Goal: Task Accomplishment & Management: Use online tool/utility

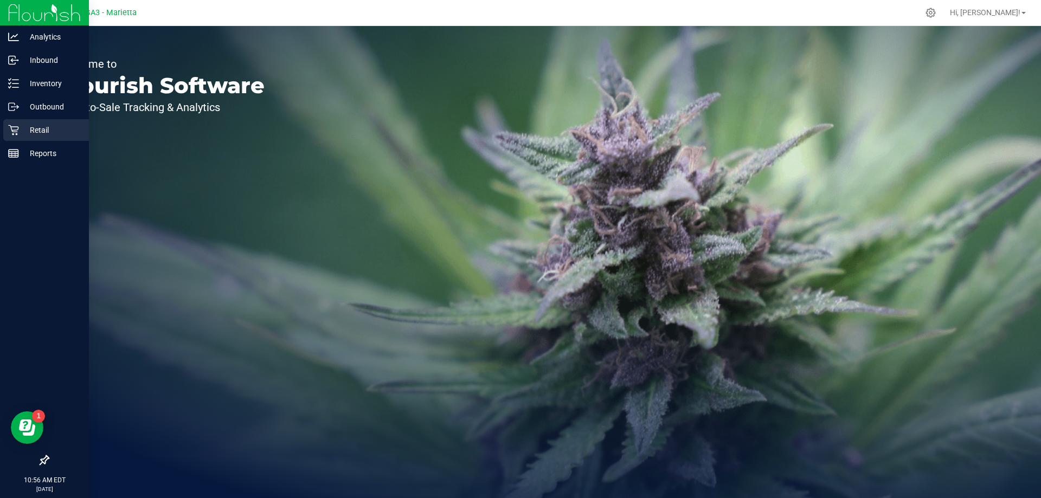
click at [39, 133] on p "Retail" at bounding box center [51, 130] width 65 height 13
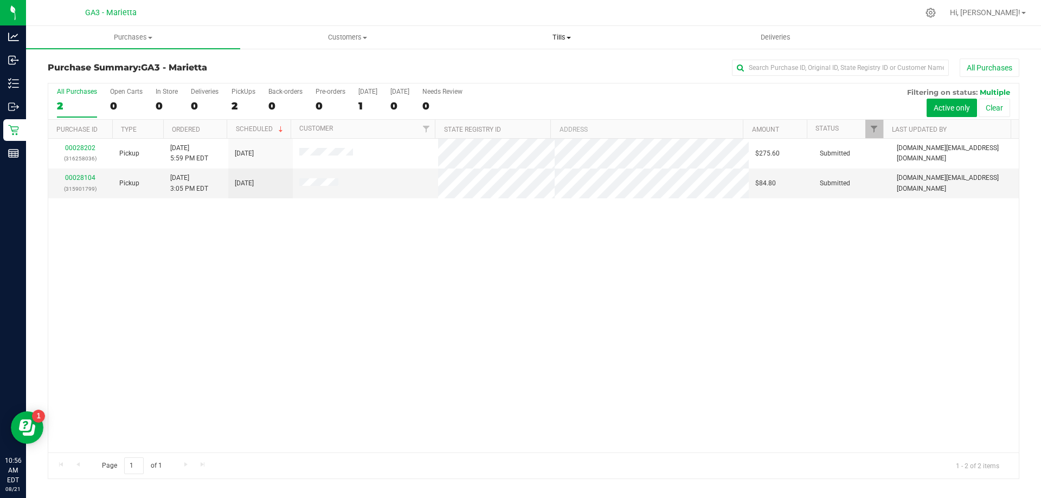
click at [555, 34] on span "Tills" at bounding box center [561, 38] width 213 height 10
click at [492, 66] on span "Manage tills" at bounding box center [490, 65] width 73 height 9
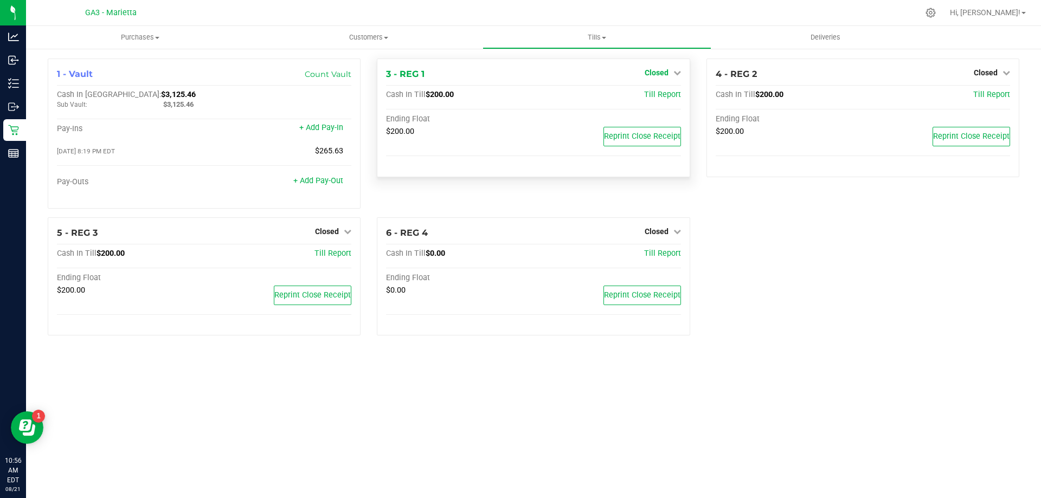
click at [677, 72] on icon at bounding box center [678, 73] width 8 height 8
click at [665, 98] on link "Open Till" at bounding box center [656, 95] width 29 height 9
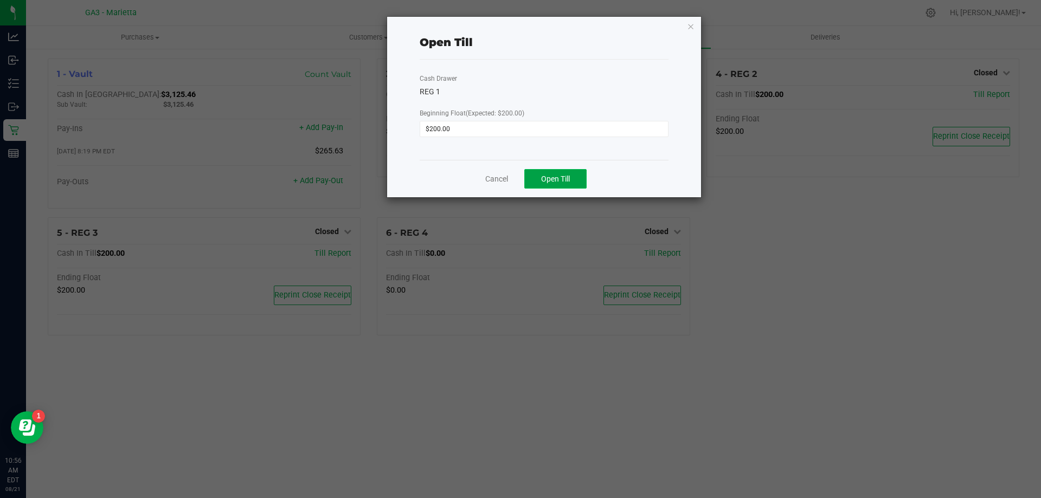
click at [567, 178] on span "Open Till" at bounding box center [555, 179] width 29 height 9
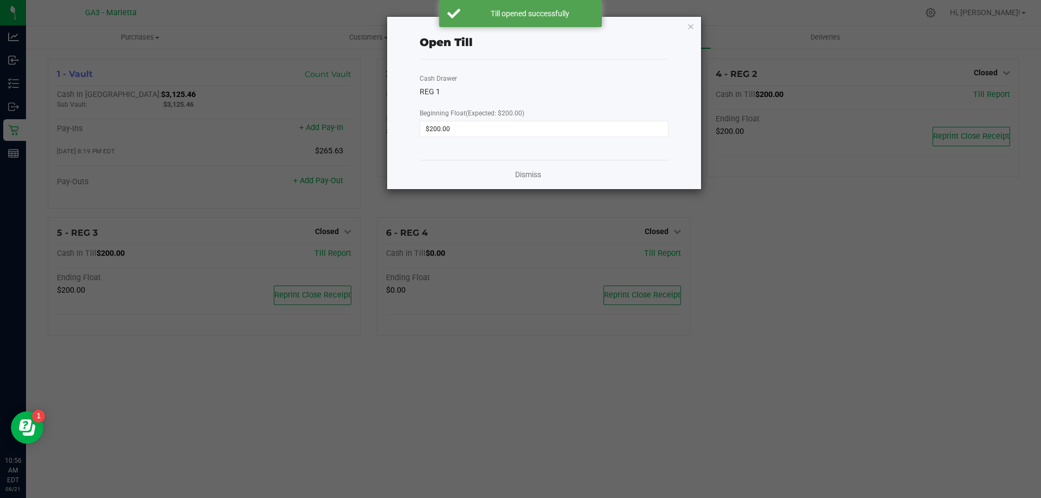
click at [690, 21] on icon "button" at bounding box center [691, 26] width 8 height 13
